Goal: Task Accomplishment & Management: Use online tool/utility

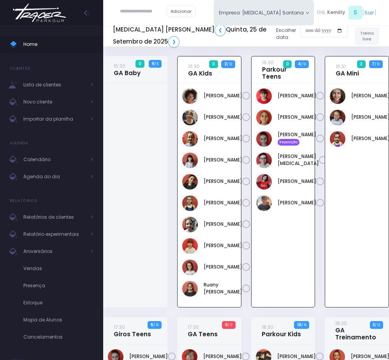
scroll to position [56, 0]
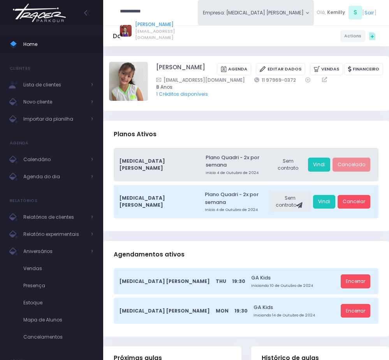
click at [146, 26] on link "[PERSON_NAME]" at bounding box center [155, 24] width 40 height 7
type input "**********"
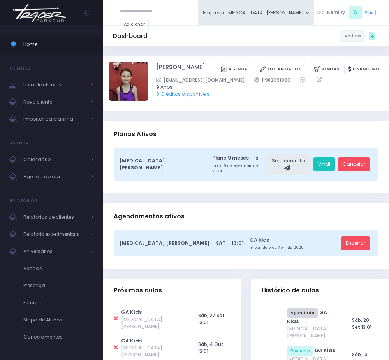
click input "submit" at bounding box center [0, 0] width 0 height 0
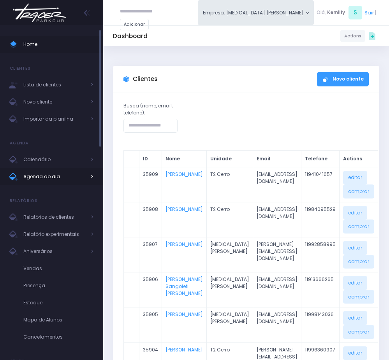
click at [58, 183] on link "Agenda do dia" at bounding box center [51, 176] width 103 height 17
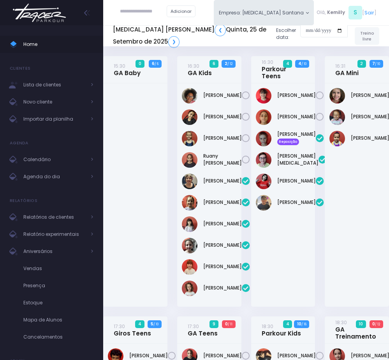
click at [218, 13] on div "Adicionar Empresa: T3 Santana T2 Cerro T3 Santana T4 Pompeia Olá, S" at bounding box center [246, 12] width 286 height 25
